Goal: Task Accomplishment & Management: Use online tool/utility

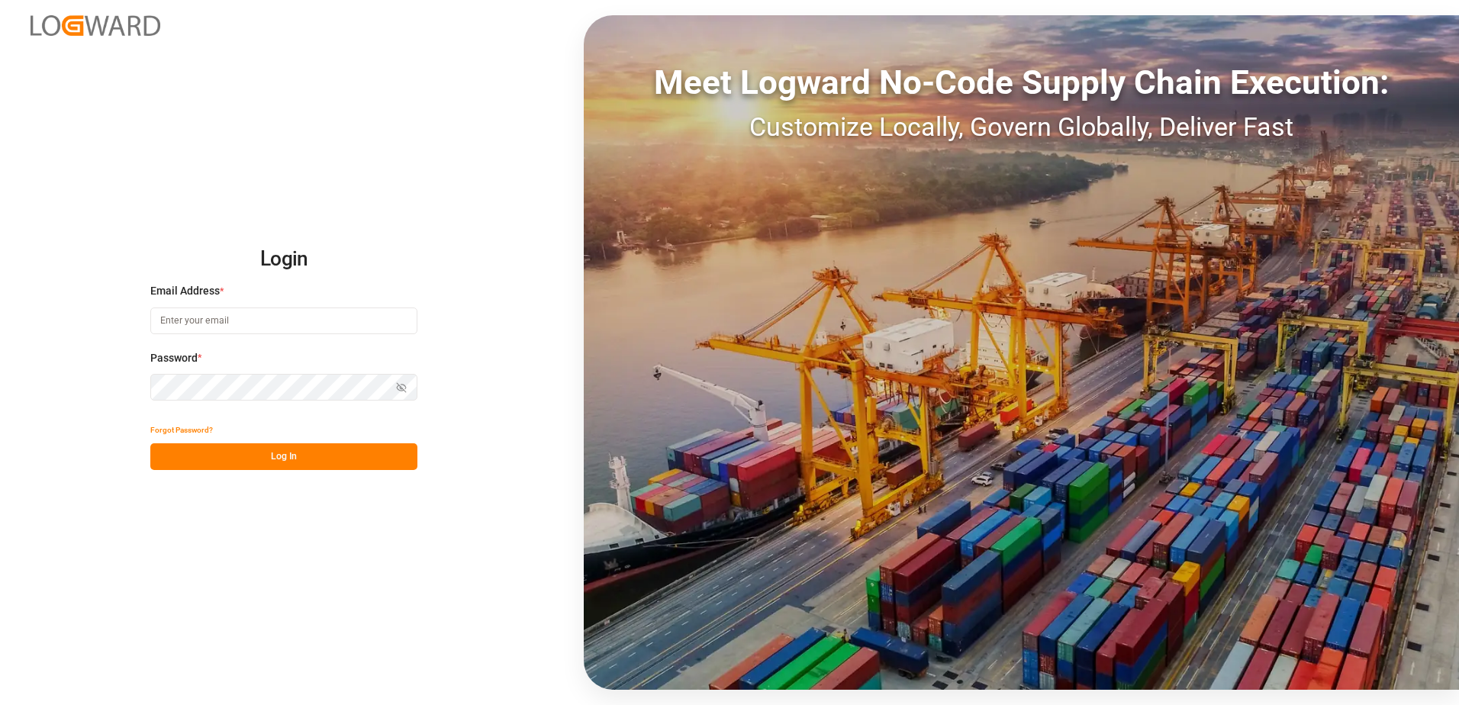
type input "[PERSON_NAME][EMAIL_ADDRESS][DOMAIN_NAME]"
click at [328, 454] on button "Log In" at bounding box center [283, 456] width 267 height 27
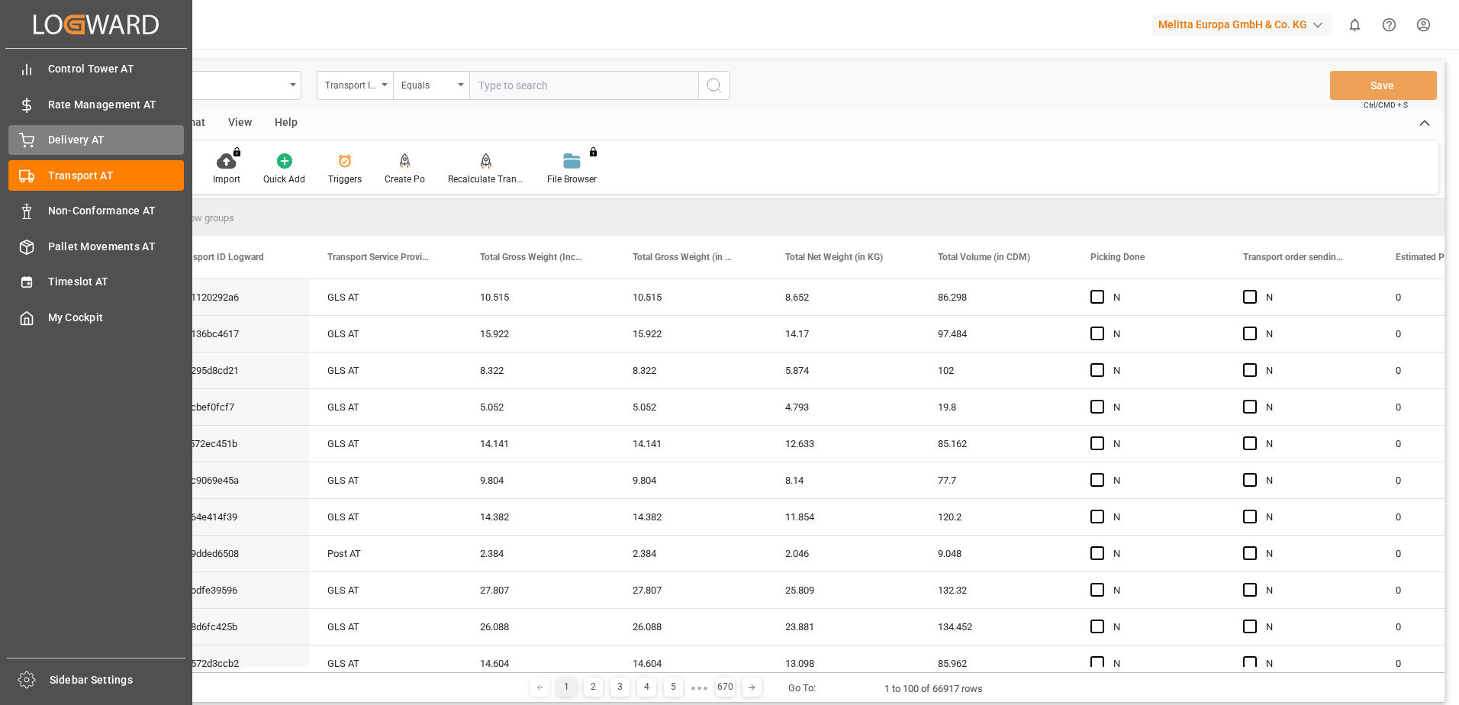
click at [25, 147] on circle at bounding box center [25, 147] width 2 height 2
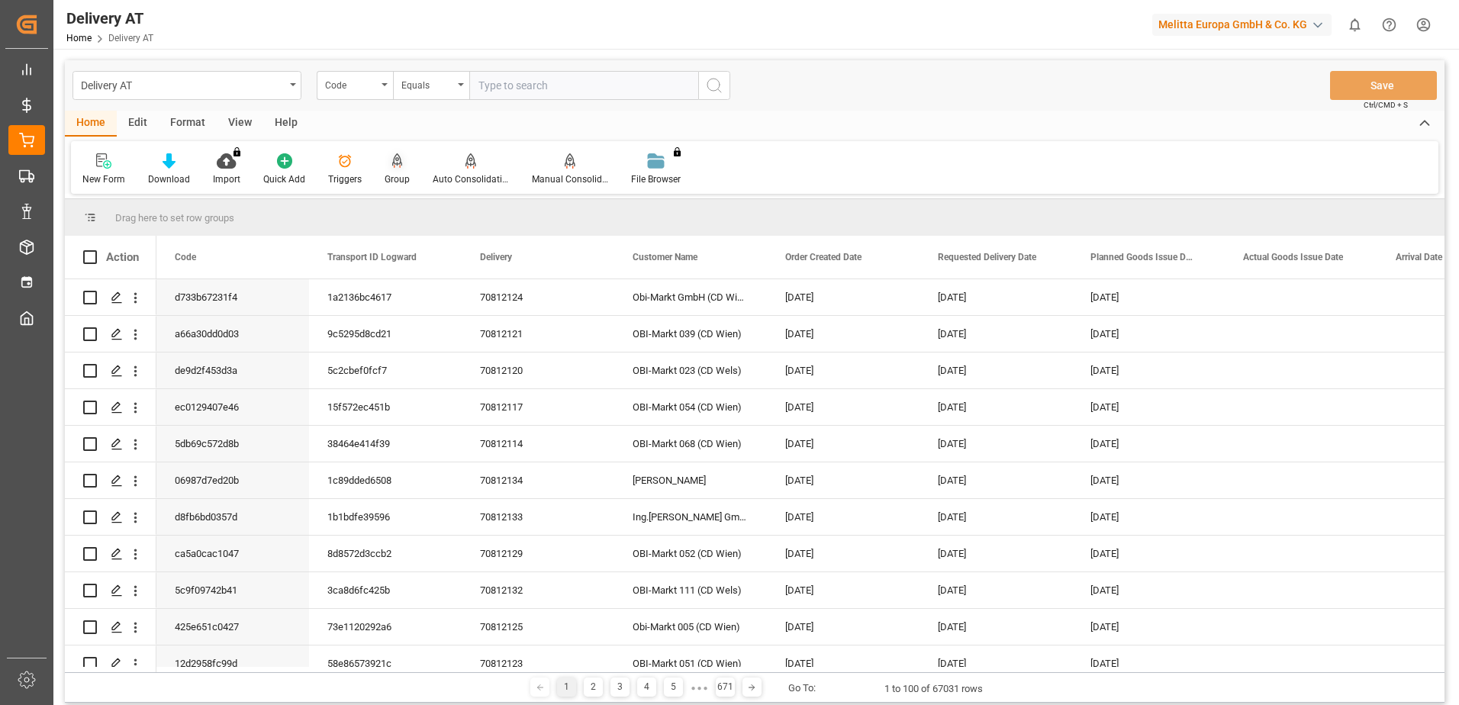
click at [394, 166] on icon at bounding box center [397, 159] width 11 height 13
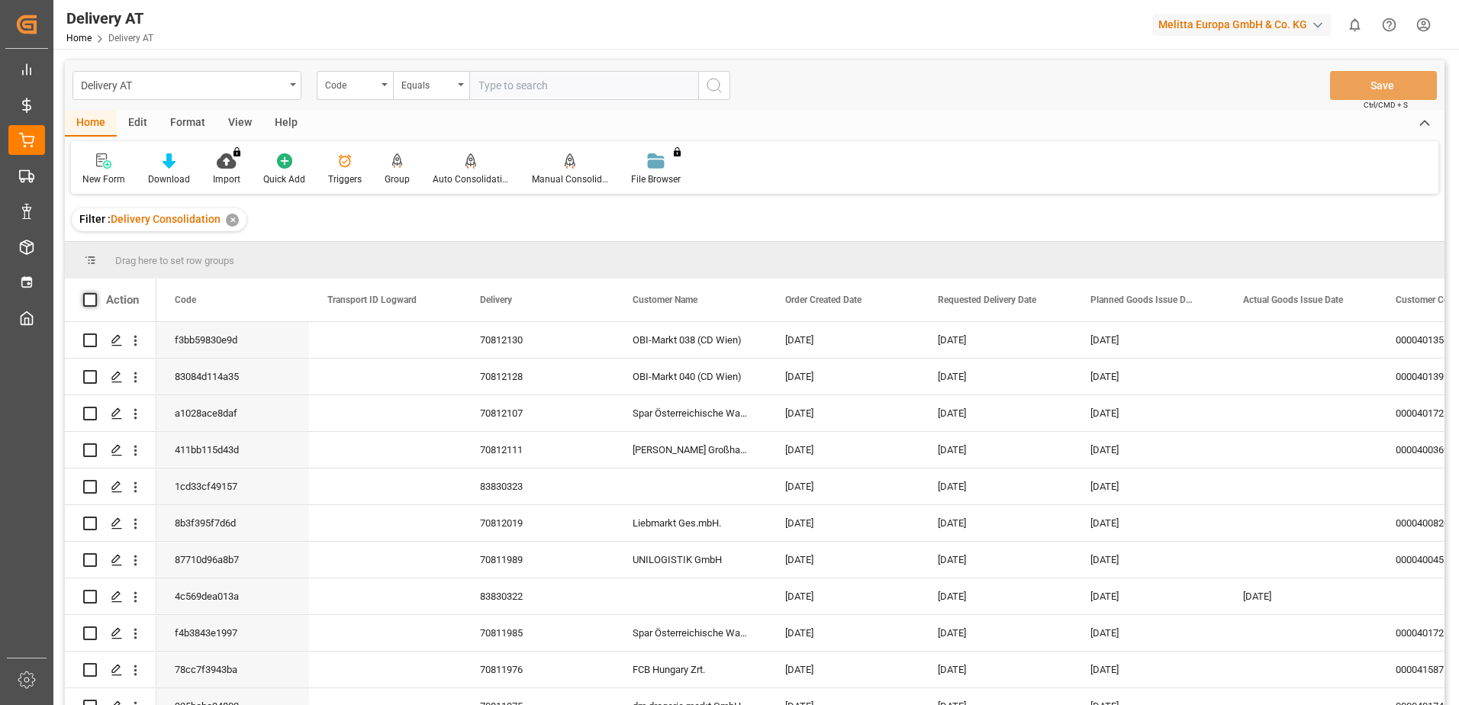
click at [92, 300] on span at bounding box center [90, 300] width 14 height 14
click at [95, 293] on input "checkbox" at bounding box center [95, 293] width 0 height 0
checkbox input "true"
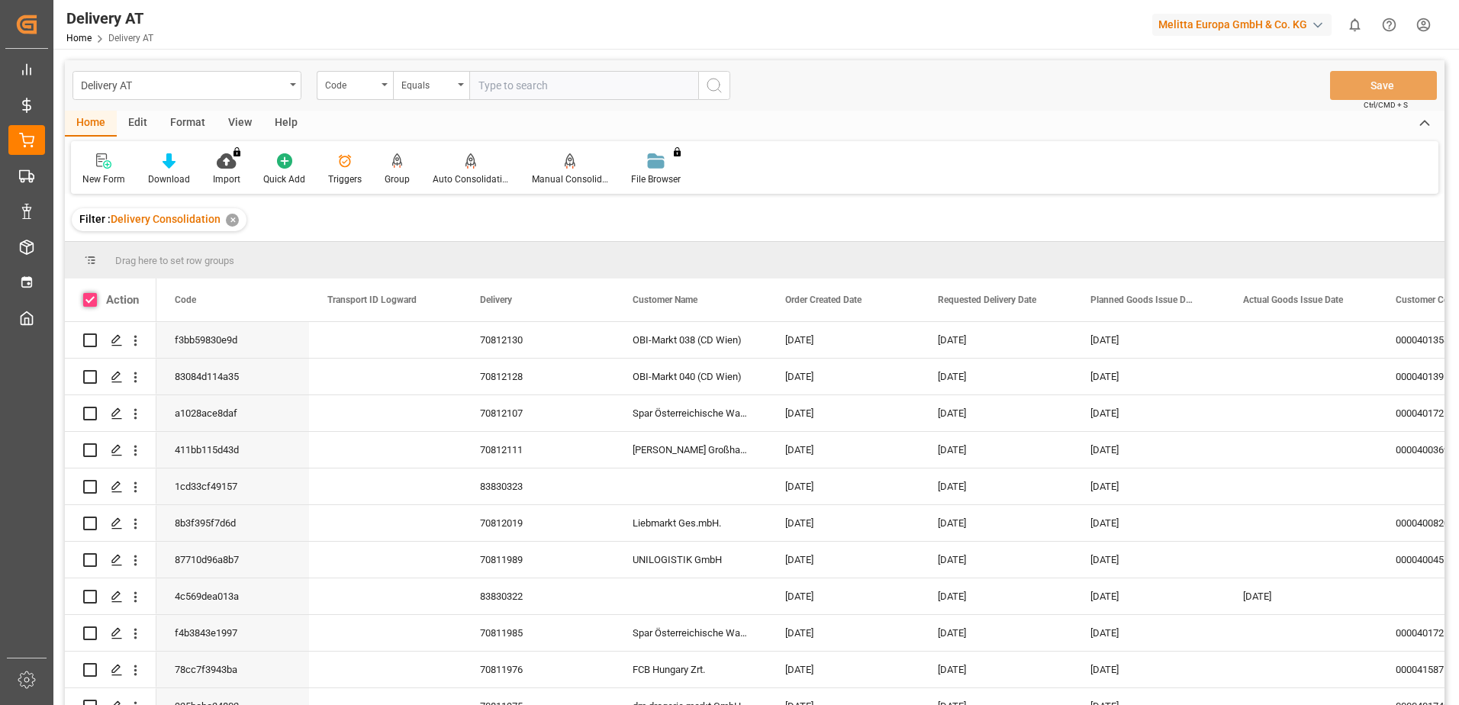
checkbox input "true"
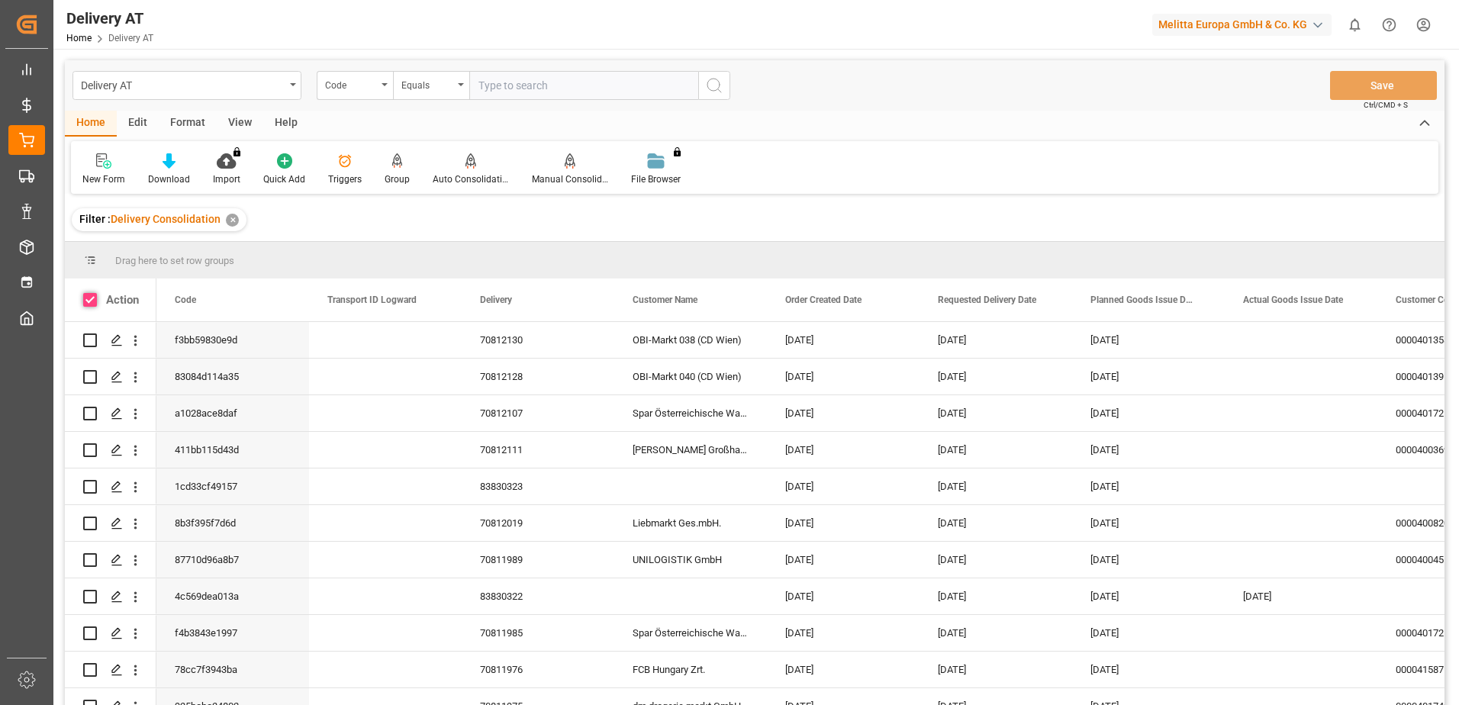
checkbox input "true"
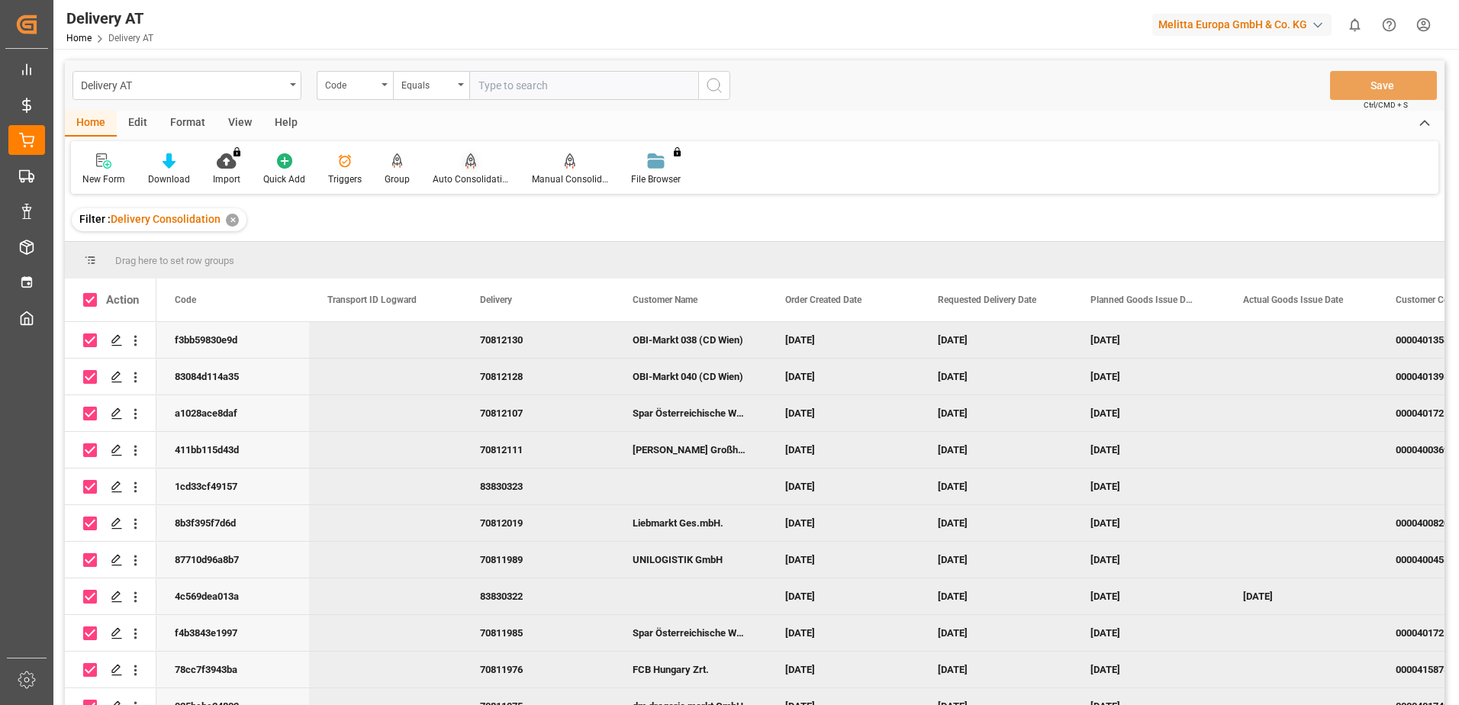
click at [465, 174] on div "Auto Consolidation" at bounding box center [471, 179] width 76 height 14
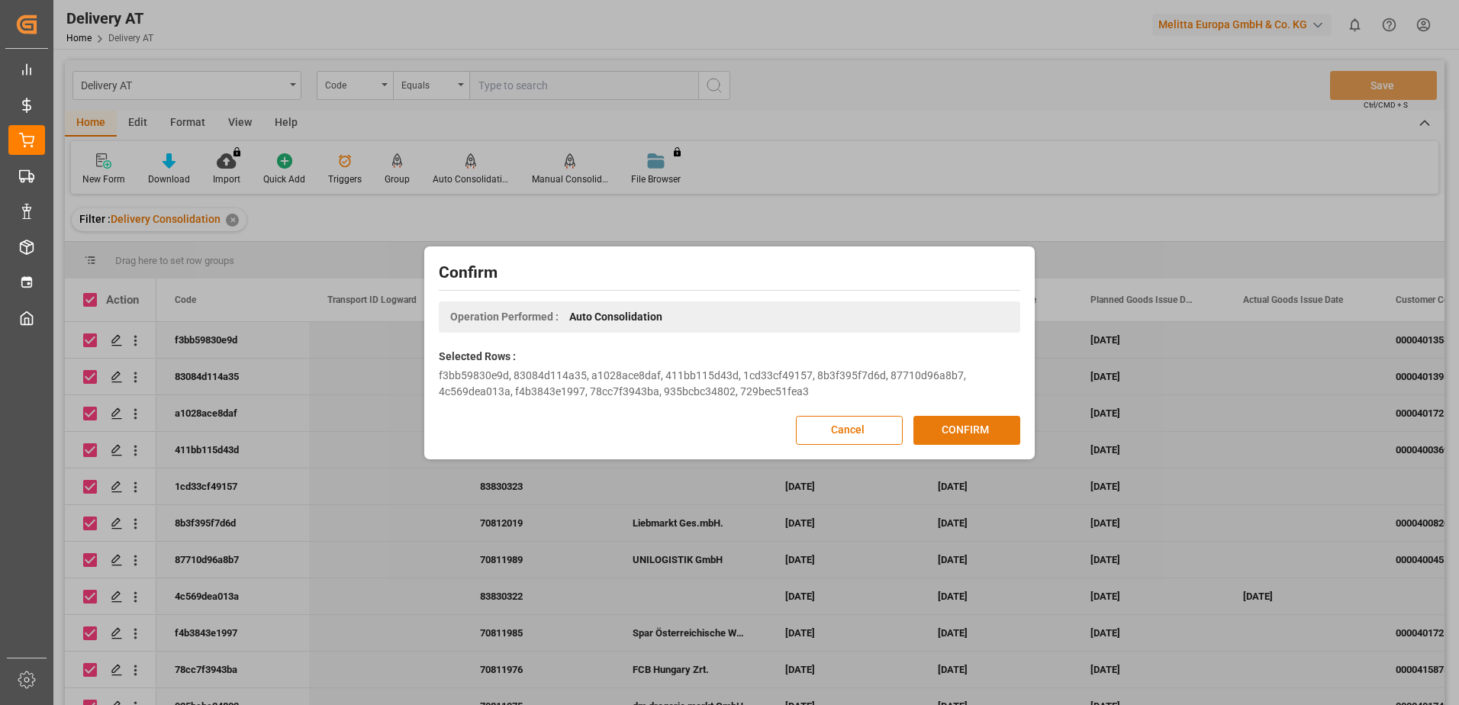
click at [963, 433] on button "CONFIRM" at bounding box center [966, 430] width 107 height 29
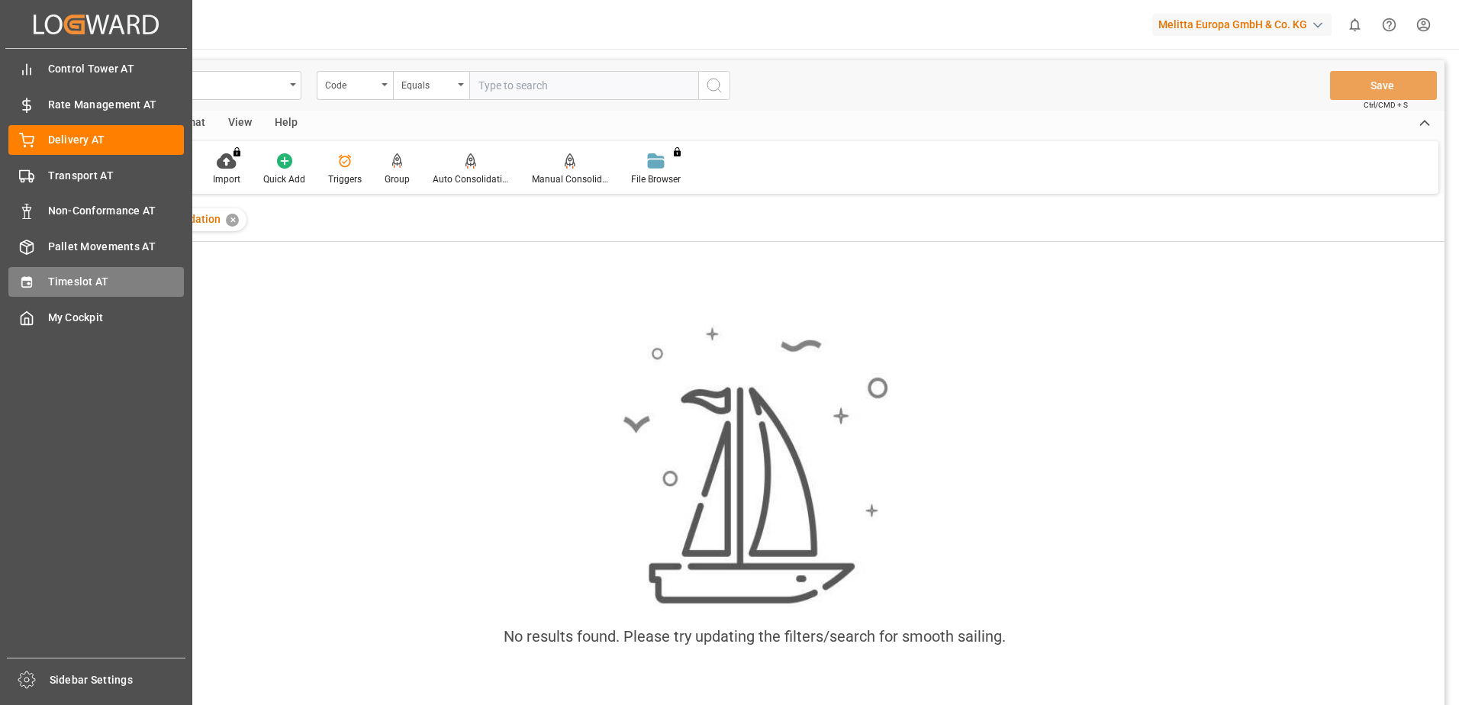
click at [18, 282] on div at bounding box center [21, 282] width 26 height 16
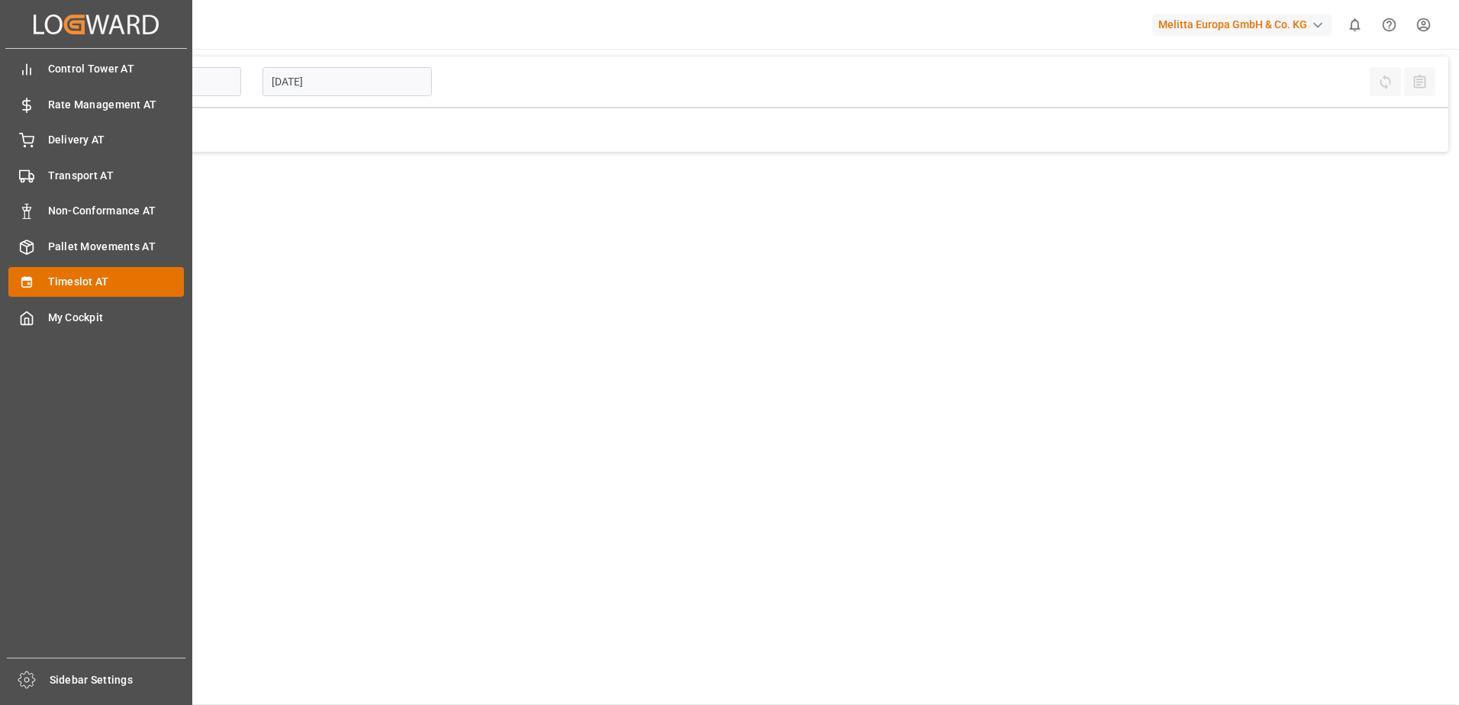
type input "Inbound AT"
